Goal: Use online tool/utility: Utilize a website feature to perform a specific function

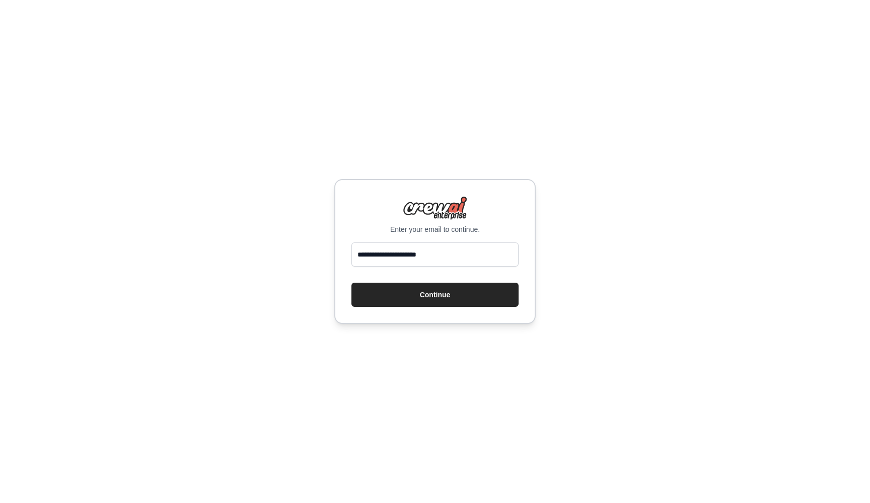
type input "**********"
click at [435, 295] on button "Continue" at bounding box center [434, 295] width 167 height 24
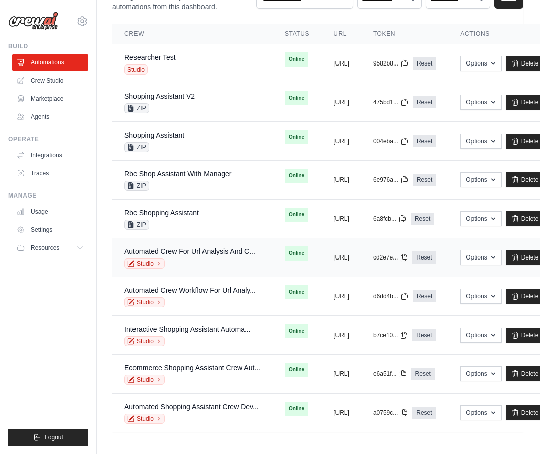
scroll to position [79, 1]
click at [175, 133] on link "Shopping Assistant" at bounding box center [154, 135] width 60 height 8
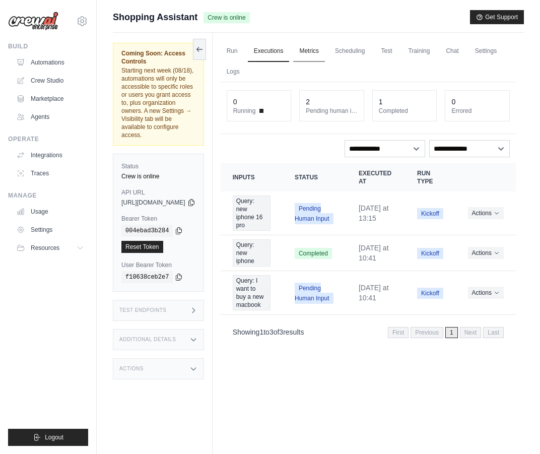
click at [325, 47] on link "Metrics" at bounding box center [309, 51] width 32 height 21
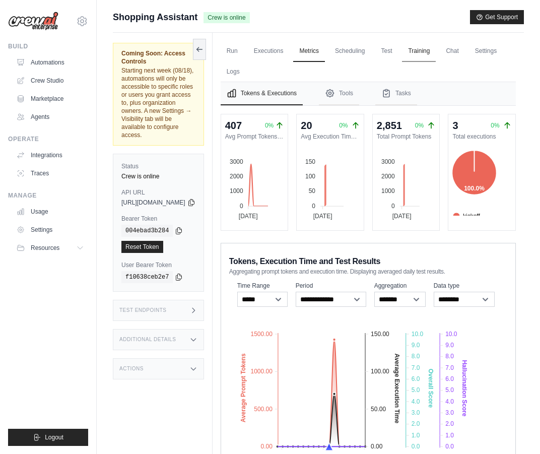
click at [435, 53] on link "Training" at bounding box center [419, 51] width 34 height 21
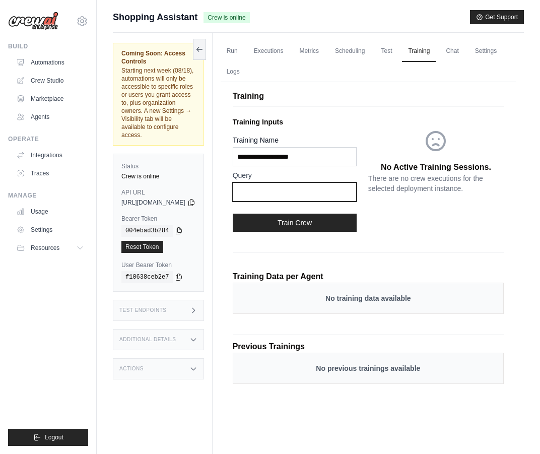
click at [314, 195] on input "text" at bounding box center [295, 191] width 124 height 19
click at [398, 54] on link "Test" at bounding box center [386, 51] width 23 height 21
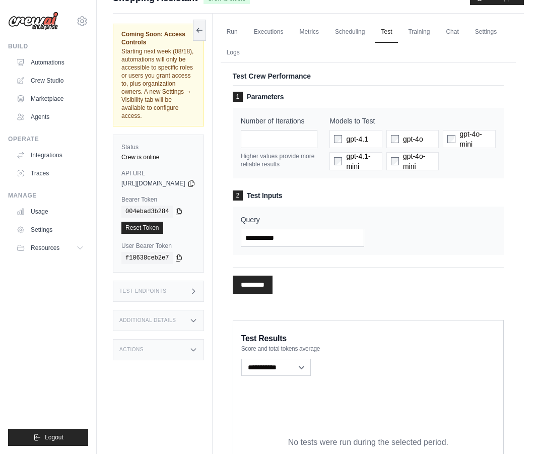
scroll to position [5, 0]
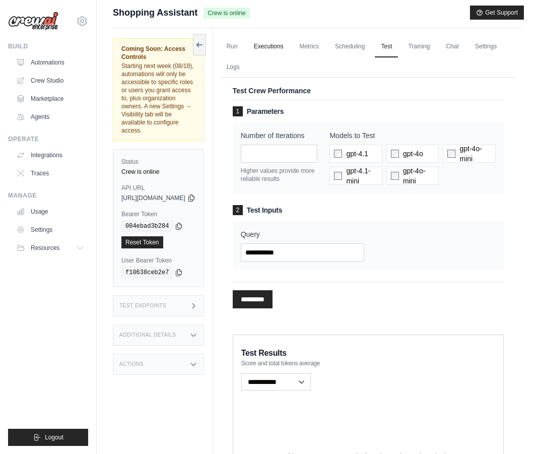
click at [289, 49] on link "Executions" at bounding box center [269, 46] width 42 height 21
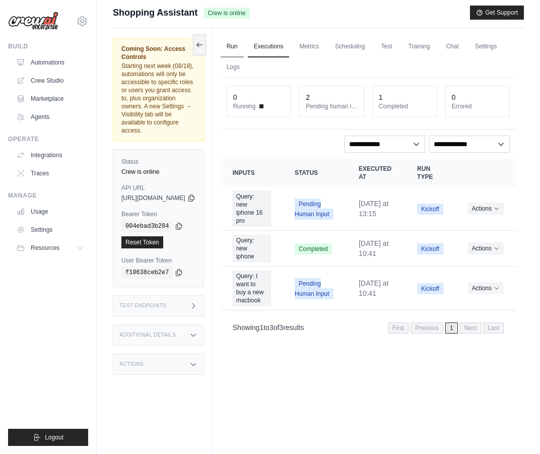
click at [244, 47] on link "Run" at bounding box center [231, 46] width 23 height 21
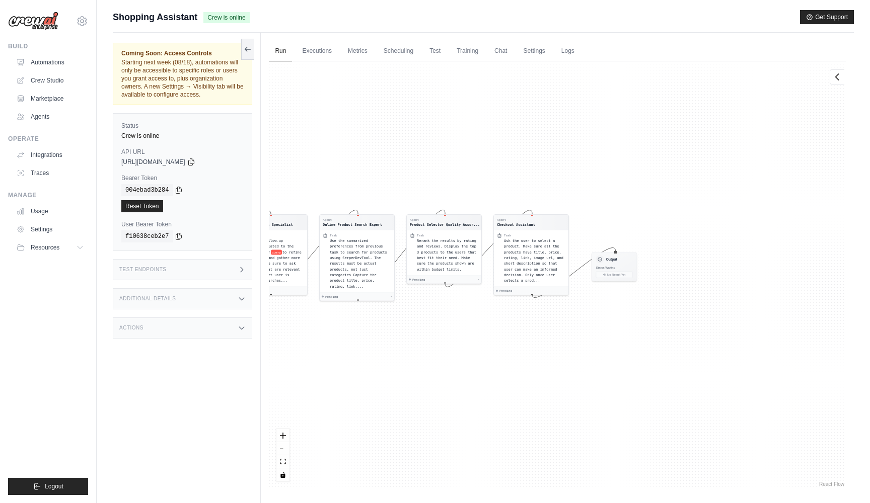
click at [261, 345] on div "Coming Soon: Access Controls Starting next week (08/18), automations will only …" at bounding box center [187, 284] width 148 height 503
click at [262, 171] on div "Run Executions Metrics Scheduling Test Training Chat Settings Logs 0 Running 2 …" at bounding box center [557, 284] width 593 height 503
click at [247, 51] on icon at bounding box center [248, 49] width 8 height 8
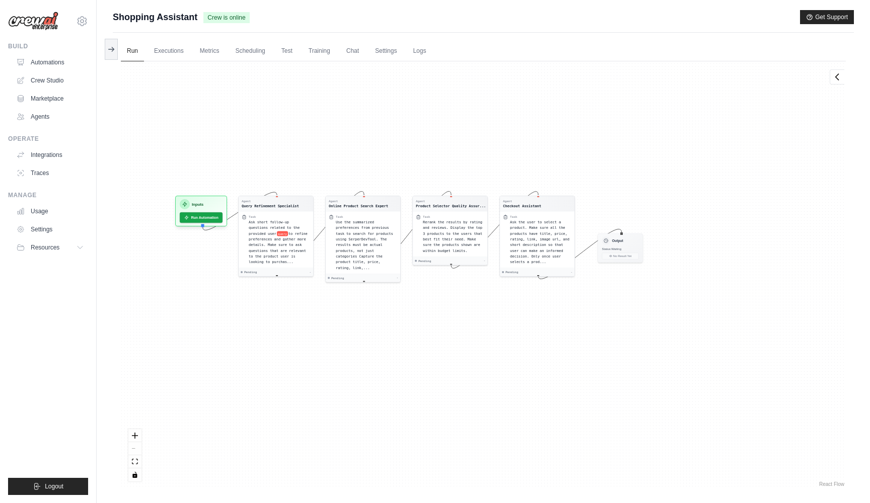
drag, startPoint x: 143, startPoint y: 199, endPoint x: 297, endPoint y: 180, distance: 155.2
click at [297, 180] on div "Agent Query Refinement Specialist Task Ask short follow-up questions related to…" at bounding box center [483, 275] width 725 height 428
click at [131, 51] on link "Run" at bounding box center [132, 51] width 23 height 21
click at [323, 53] on link "Training" at bounding box center [320, 51] width 34 height 21
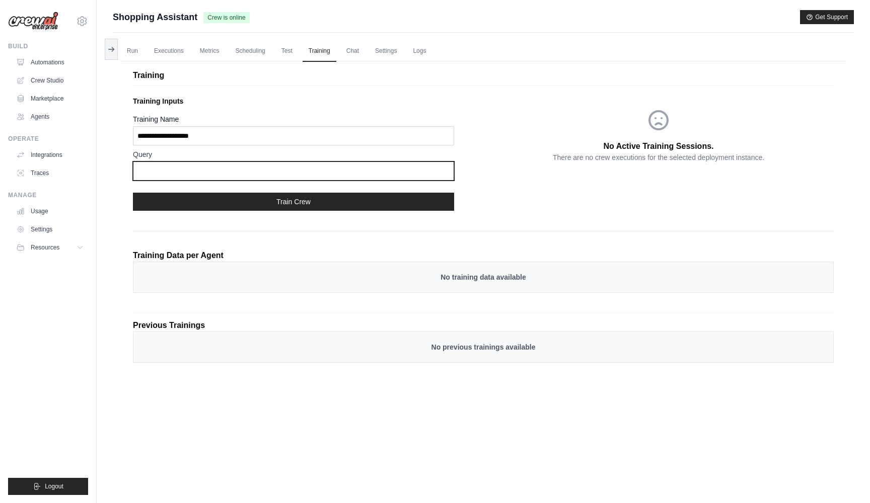
click at [240, 178] on input "text" at bounding box center [293, 171] width 321 height 19
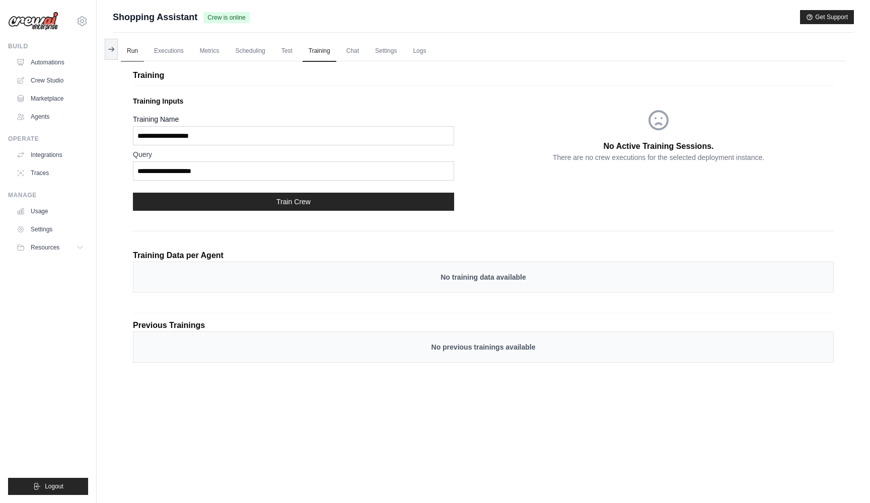
click at [134, 52] on link "Run" at bounding box center [132, 51] width 23 height 21
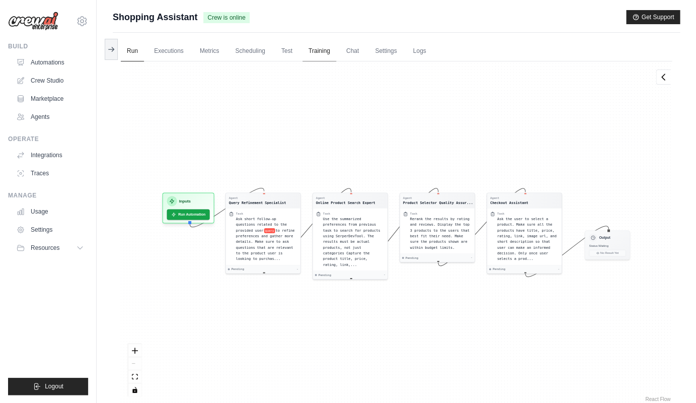
click at [324, 54] on link "Training" at bounding box center [320, 51] width 34 height 21
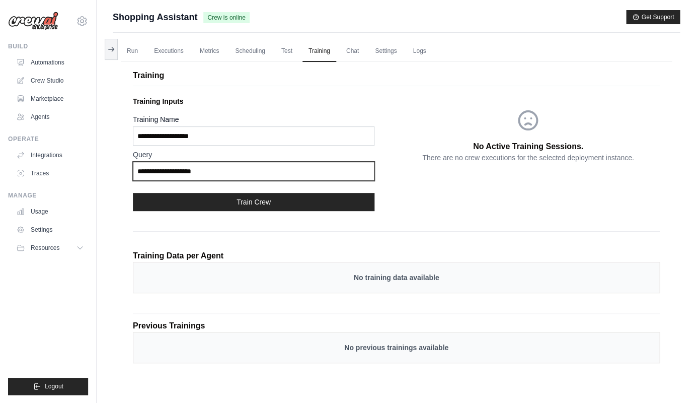
click at [242, 172] on input "**********" at bounding box center [254, 171] width 242 height 19
type input "**********"
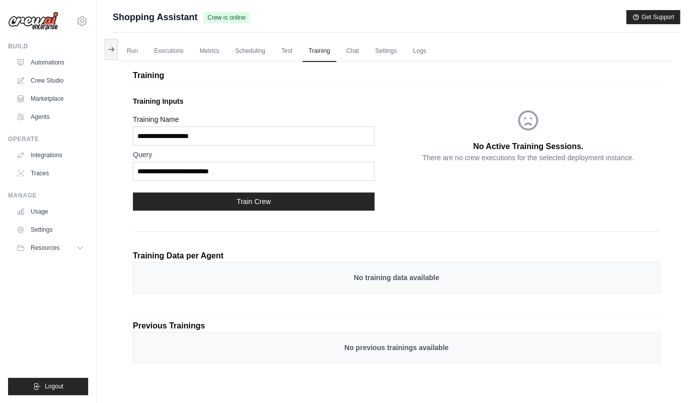
click at [262, 203] on button "Train Crew" at bounding box center [254, 201] width 242 height 18
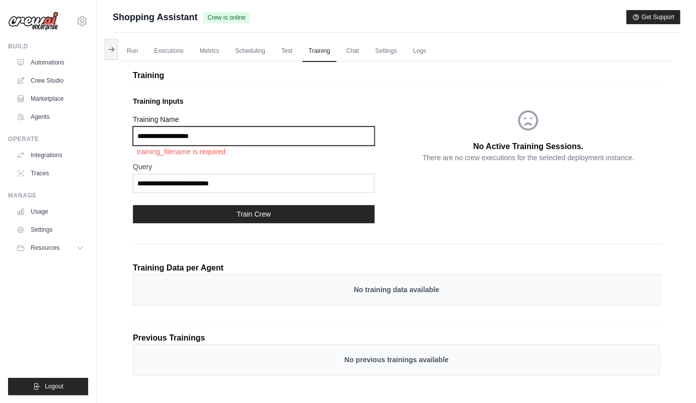
click at [241, 138] on input "Training Name" at bounding box center [254, 135] width 242 height 19
click at [238, 136] on input "Training Name" at bounding box center [254, 135] width 242 height 19
click at [238, 137] on input "Training Name" at bounding box center [254, 135] width 242 height 19
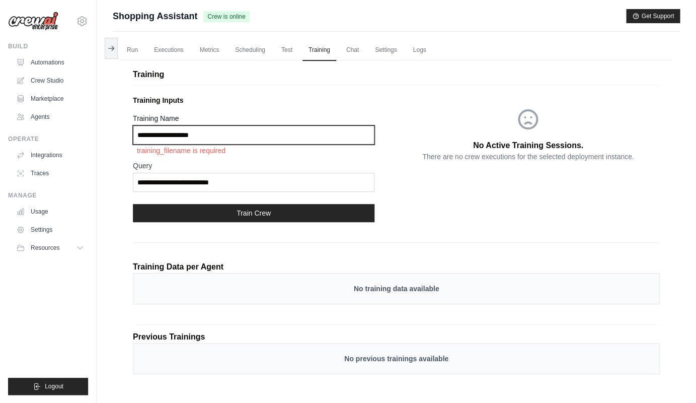
click at [199, 132] on input "Training Name" at bounding box center [254, 134] width 242 height 19
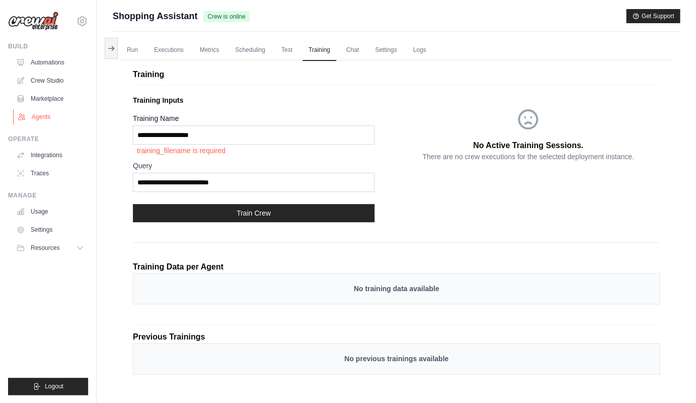
click at [44, 116] on link "Agents" at bounding box center [51, 117] width 76 height 16
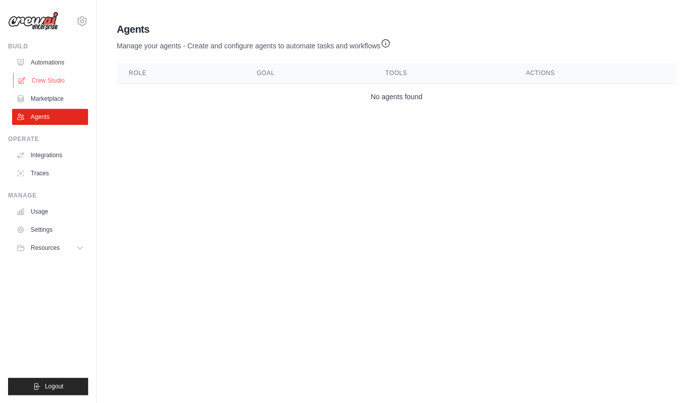
click at [53, 83] on link "Crew Studio" at bounding box center [51, 80] width 76 height 16
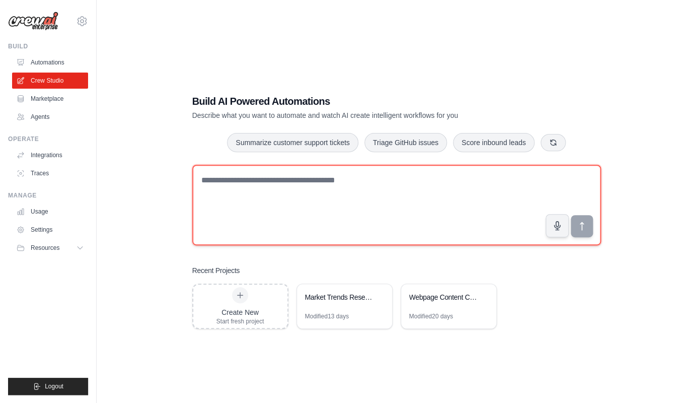
click at [282, 227] on textarea at bounding box center [396, 205] width 409 height 81
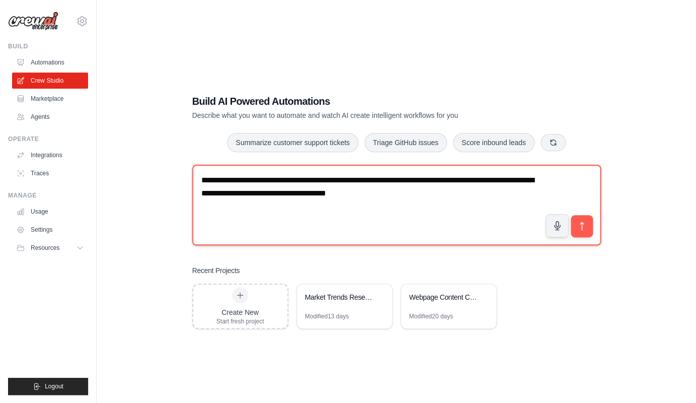
type textarea "**********"
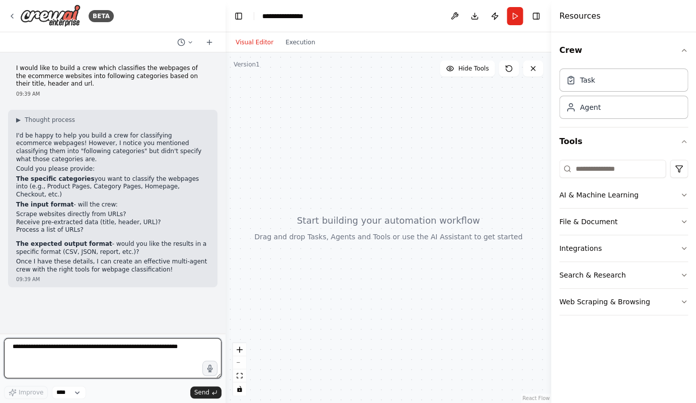
click at [101, 359] on textarea at bounding box center [112, 358] width 217 height 40
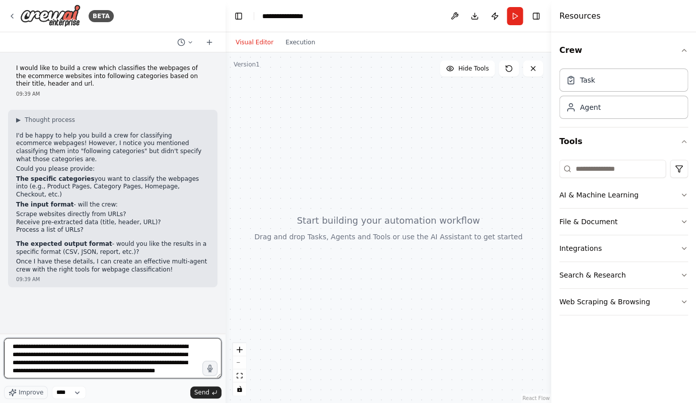
scroll to position [5, 0]
type textarea "**********"
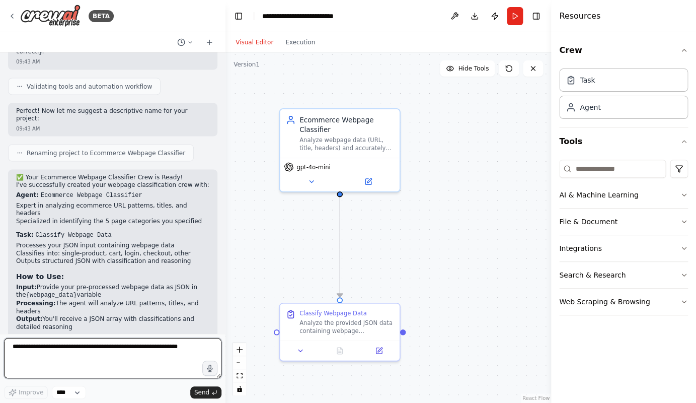
scroll to position [0, 0]
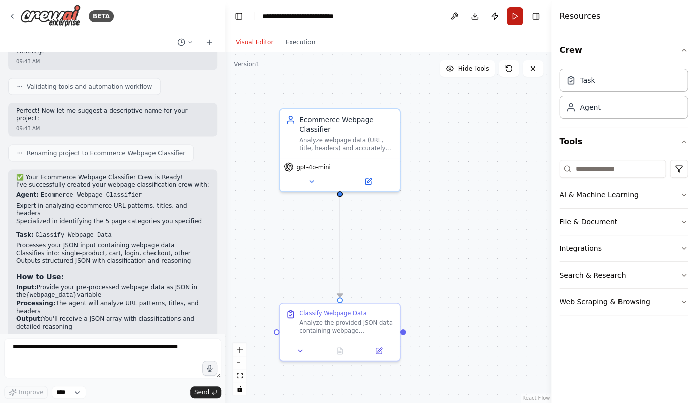
click at [516, 15] on button "Run" at bounding box center [515, 16] width 16 height 18
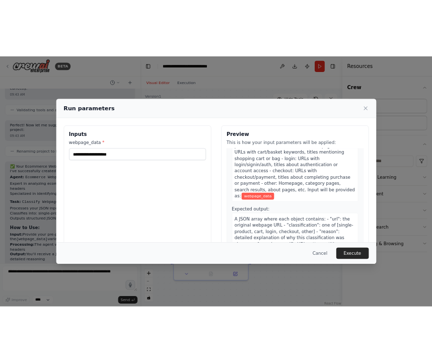
scroll to position [152, 0]
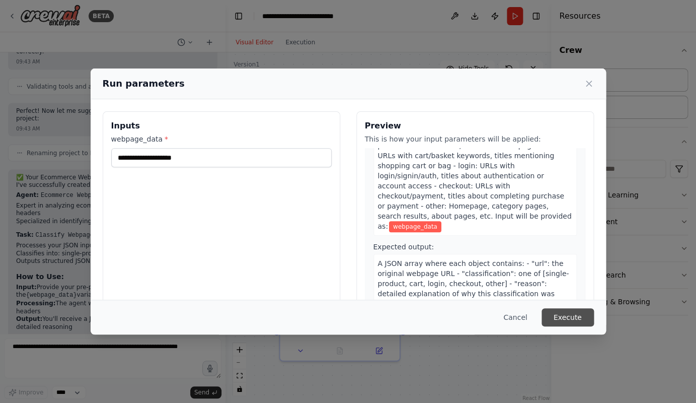
click at [573, 317] on button "Execute" at bounding box center [568, 317] width 52 height 18
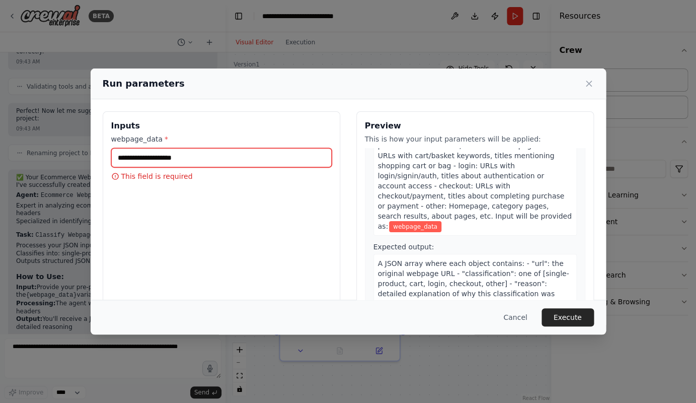
click at [202, 165] on input "webpage_data *" at bounding box center [221, 157] width 220 height 19
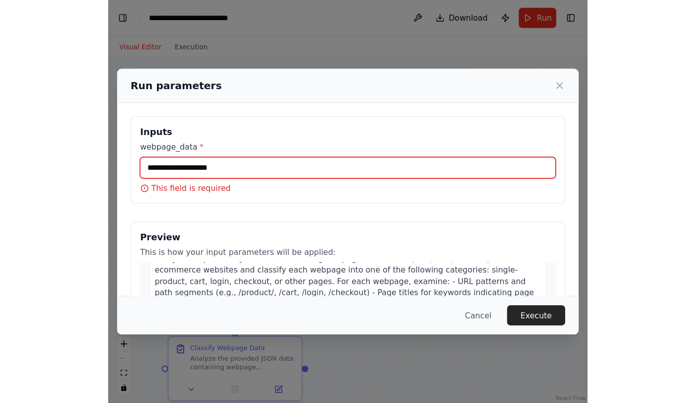
scroll to position [31, 0]
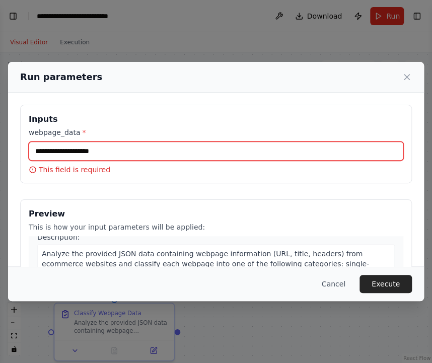
paste input "**********"
type input "**********"
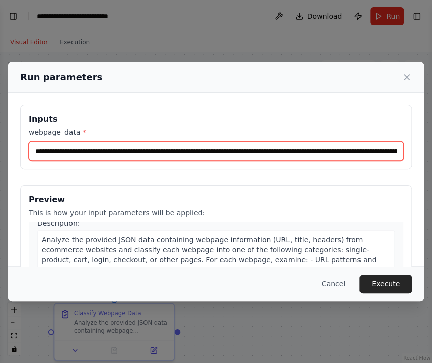
click at [53, 150] on input "webpage_data *" at bounding box center [216, 150] width 375 height 19
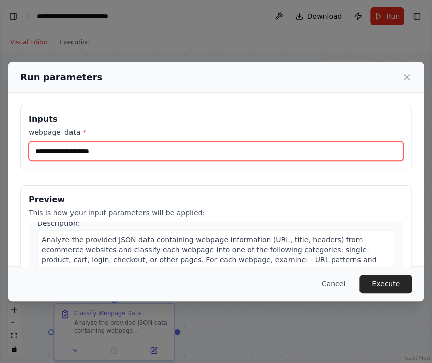
paste input "**********"
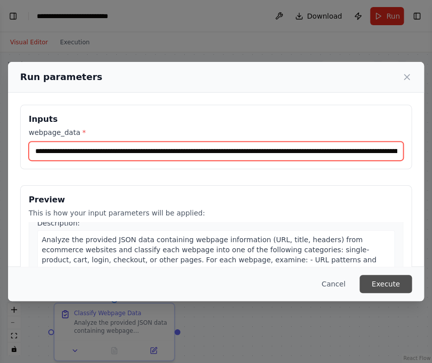
type input "**********"
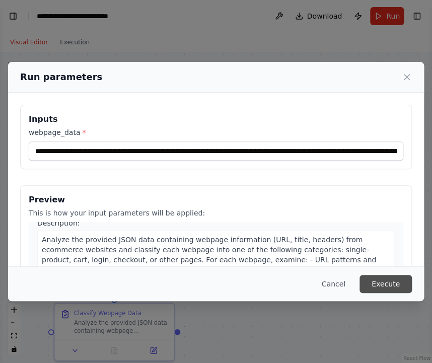
click at [385, 287] on button "Execute" at bounding box center [385, 284] width 52 height 18
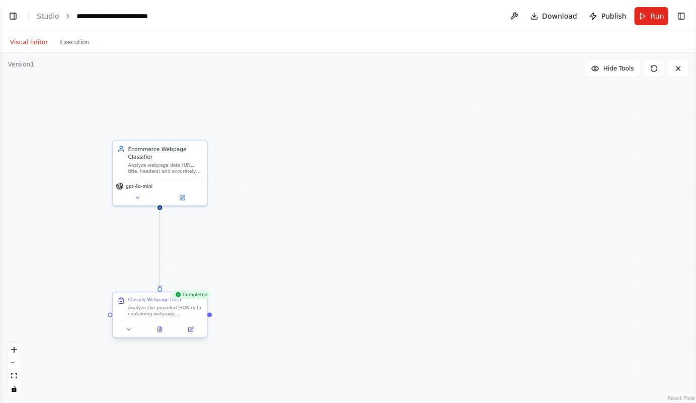
click at [169, 317] on div "Classify Webpage Data Analyze the provided JSON data containing webpage informa…" at bounding box center [160, 306] width 94 height 29
click at [10, 15] on button "Toggle Left Sidebar" at bounding box center [13, 16] width 14 height 14
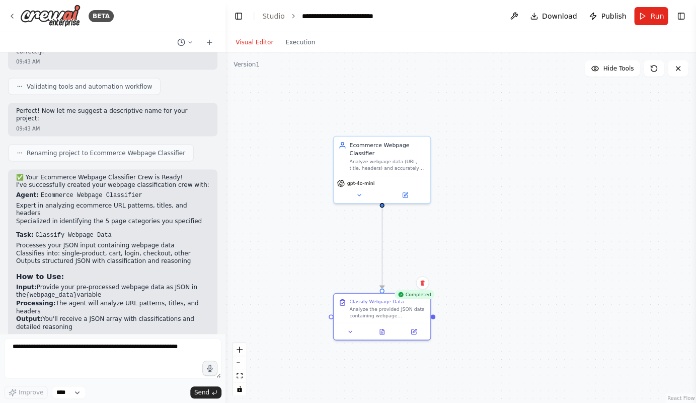
scroll to position [0, 0]
click at [350, 332] on icon at bounding box center [350, 330] width 6 height 6
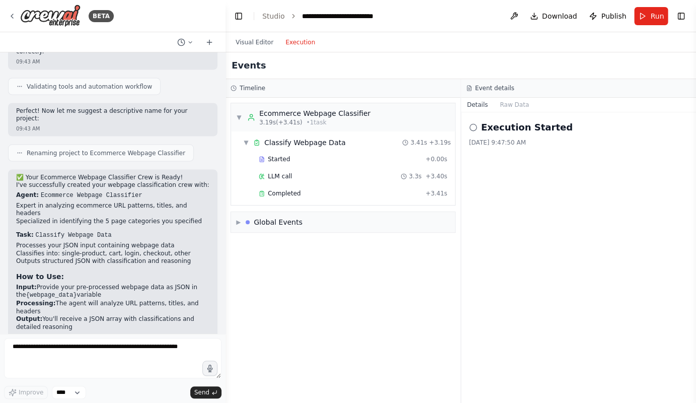
click at [304, 46] on button "Execution" at bounding box center [300, 42] width 42 height 12
click at [238, 221] on span "▶" at bounding box center [238, 222] width 5 height 8
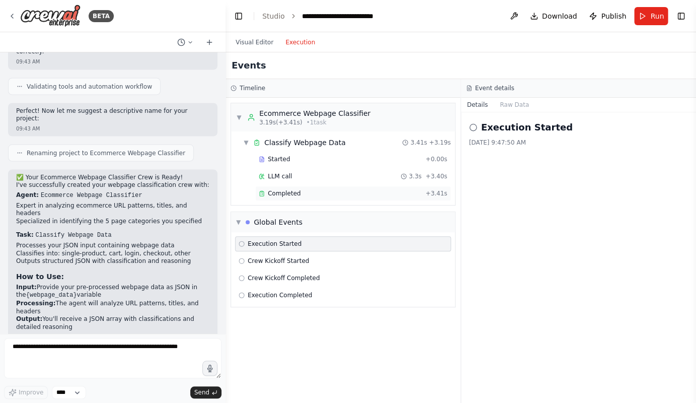
click at [293, 195] on span "Completed" at bounding box center [284, 193] width 33 height 8
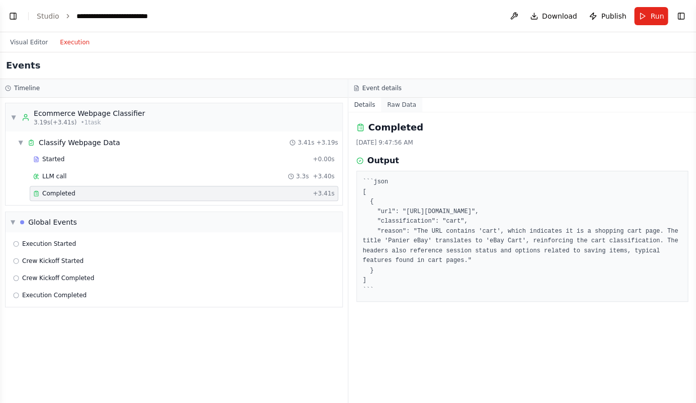
click at [407, 105] on button "Raw Data" at bounding box center [401, 105] width 41 height 14
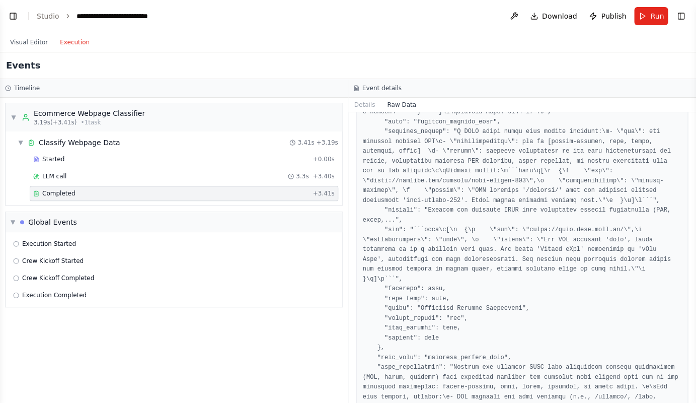
scroll to position [1109, 0]
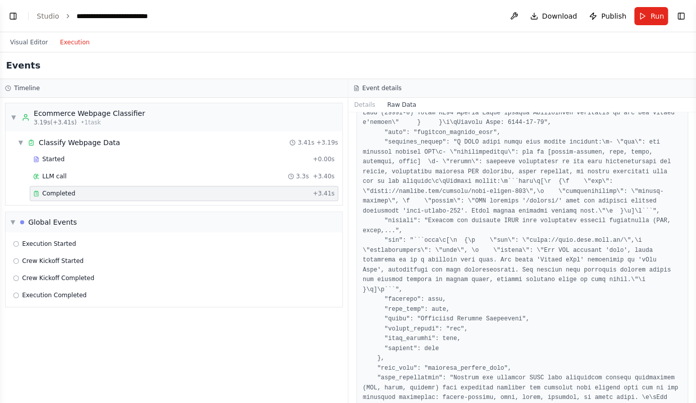
click at [393, 89] on h3 "Event details" at bounding box center [381, 88] width 39 height 8
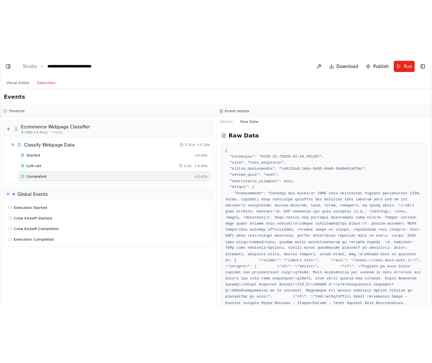
scroll to position [0, 0]
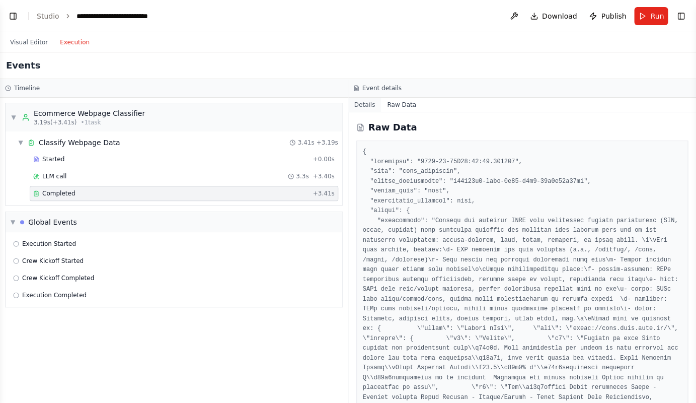
click at [362, 105] on button "Details" at bounding box center [364, 105] width 33 height 14
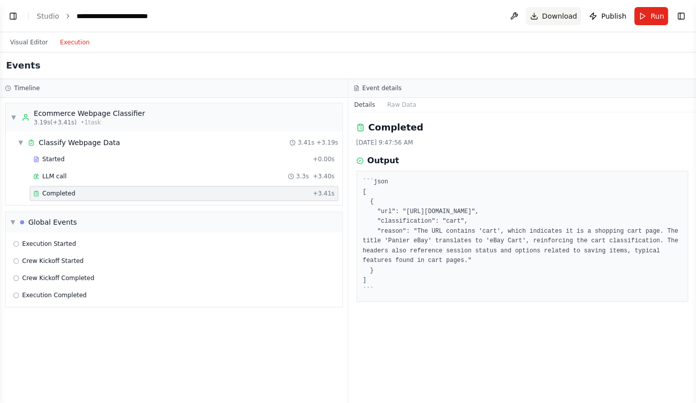
click at [545, 17] on button "Download" at bounding box center [553, 16] width 55 height 18
